Goal: Information Seeking & Learning: Learn about a topic

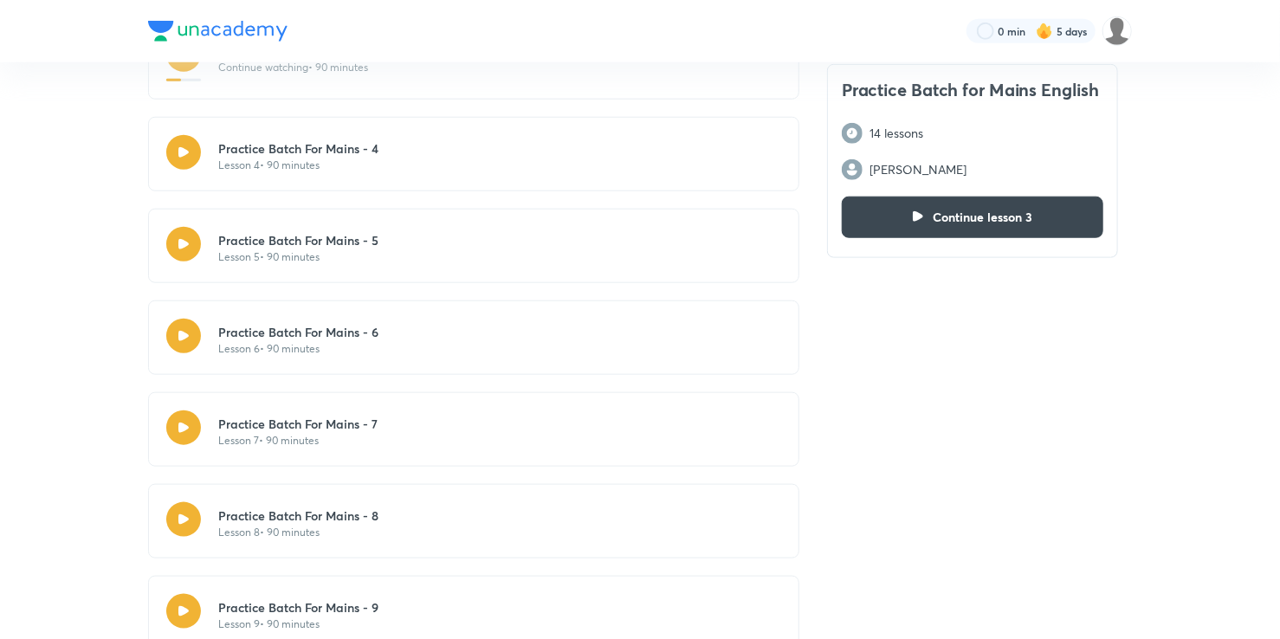
scroll to position [751, 0]
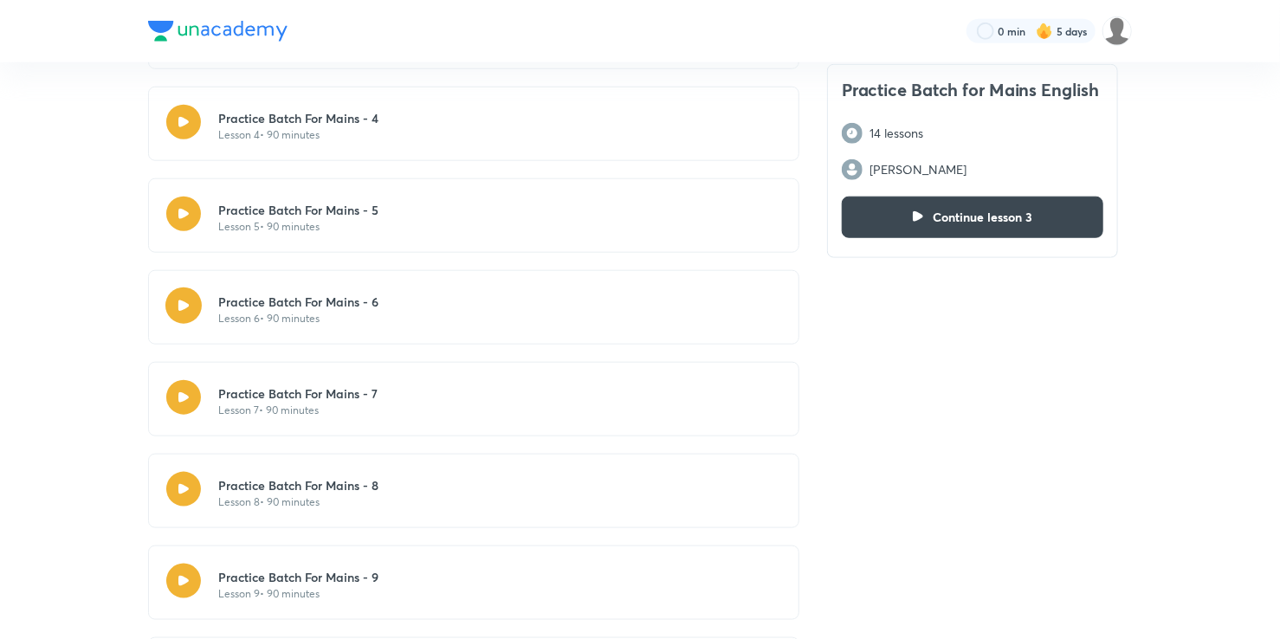
click at [191, 300] on button "button" at bounding box center [183, 305] width 36 height 36
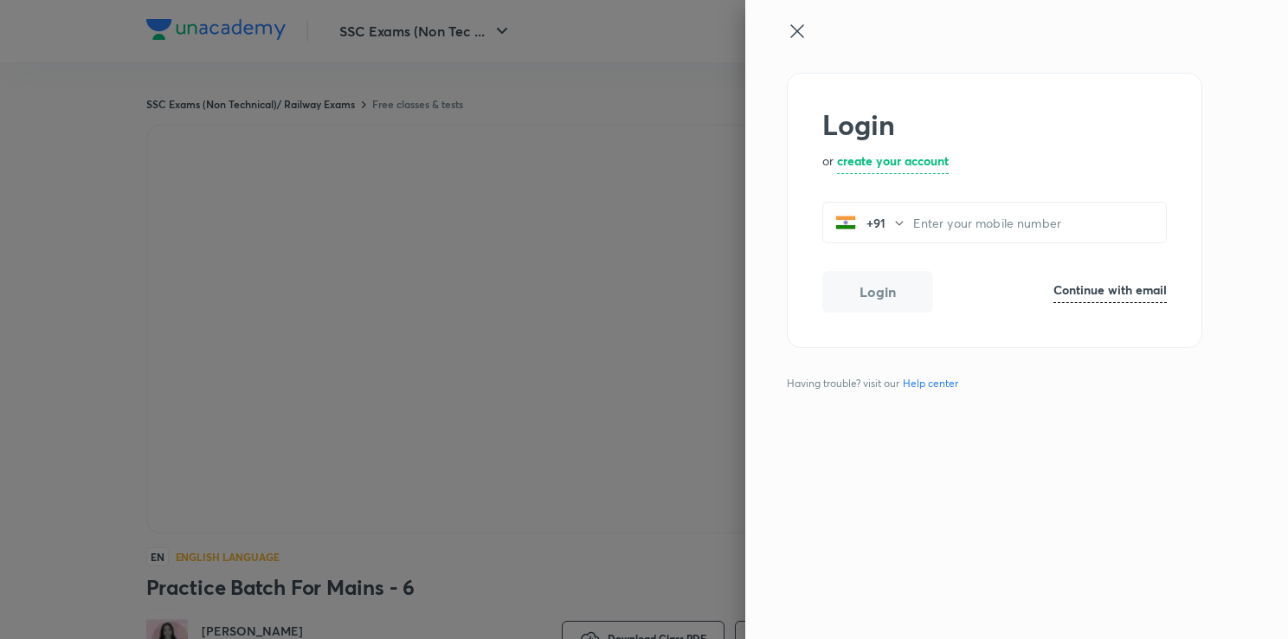
click at [803, 31] on icon at bounding box center [797, 31] width 21 height 21
